Goal: Complete application form

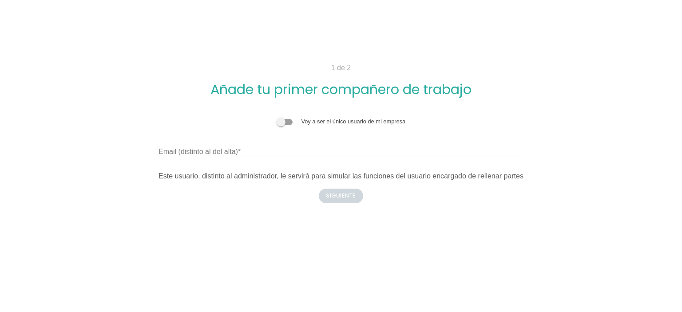
click at [286, 121] on span at bounding box center [285, 122] width 16 height 6
click at [277, 117] on input "checkbox" at bounding box center [277, 117] width 0 height 0
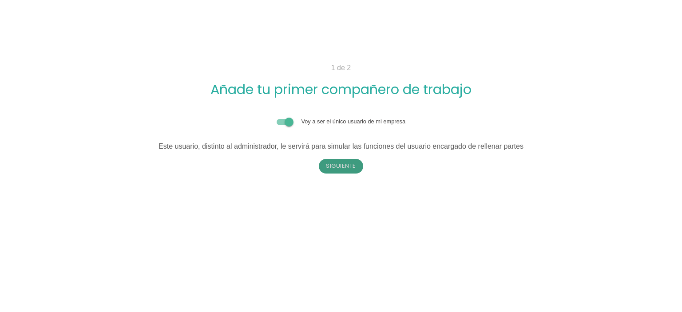
click at [352, 162] on button "Siguiente" at bounding box center [341, 166] width 44 height 14
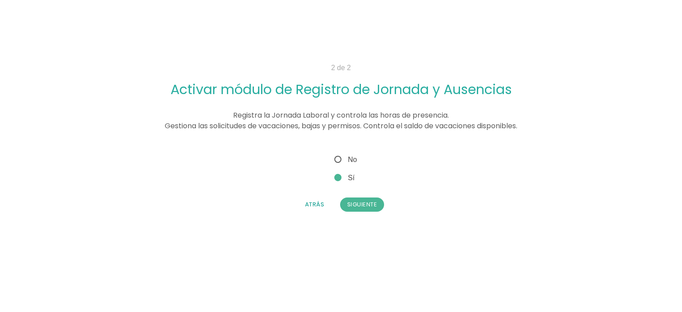
click at [340, 154] on span "No" at bounding box center [344, 159] width 24 height 11
click at [338, 154] on input "No" at bounding box center [335, 157] width 6 height 6
radio input "true"
click at [366, 201] on button "Siguiente" at bounding box center [362, 205] width 44 height 14
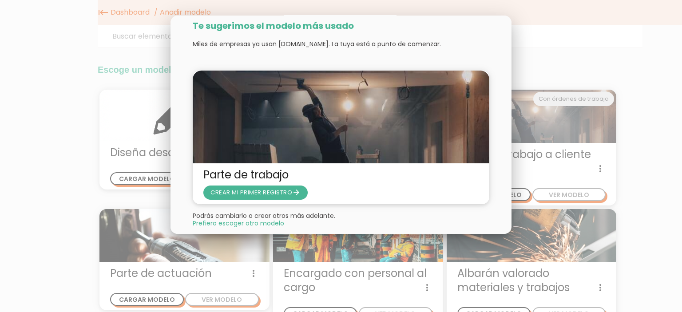
scroll to position [25, 0]
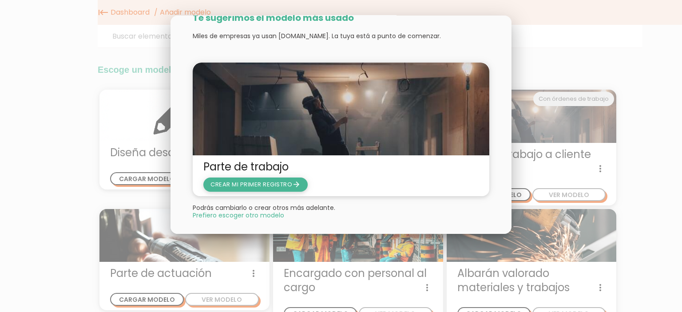
click at [265, 189] on span "CREAR MI PRIMER REGISTRO arrow_forward" at bounding box center [255, 185] width 104 height 14
